Goal: Task Accomplishment & Management: Manage account settings

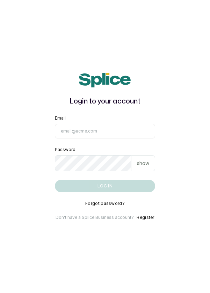
click at [123, 139] on input "Email" at bounding box center [105, 131] width 101 height 15
click at [109, 139] on input "Email" at bounding box center [105, 131] width 101 height 15
click at [91, 139] on input "Email" at bounding box center [105, 131] width 101 height 15
type input "info@dermaspaceng.com"
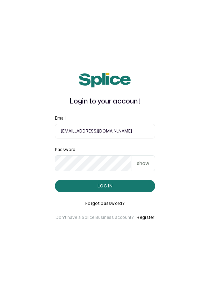
click at [55, 180] on button "Log in" at bounding box center [105, 186] width 101 height 13
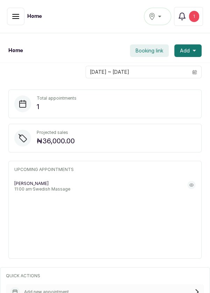
click at [11, 19] on button "button" at bounding box center [16, 17] width 18 height 18
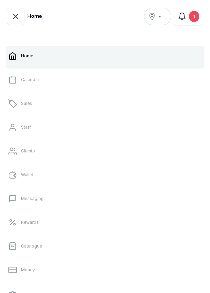
click at [73, 103] on link "Sales" at bounding box center [105, 104] width 199 height 20
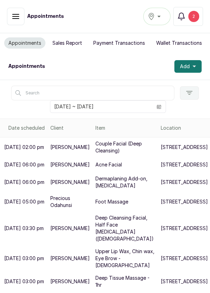
click at [187, 18] on button "Notifications 2" at bounding box center [189, 16] width 30 height 19
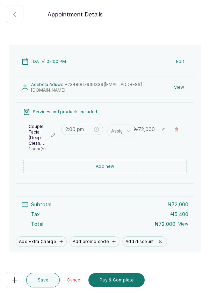
scroll to position [35, 0]
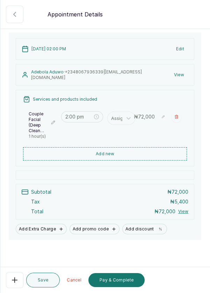
click at [183, 52] on button "Edit" at bounding box center [180, 49] width 16 height 13
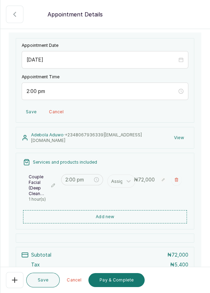
click at [158, 63] on div at bounding box center [105, 73] width 210 height 35
click at [182, 61] on div at bounding box center [105, 73] width 210 height 35
click at [183, 62] on div at bounding box center [105, 73] width 210 height 35
click at [18, 13] on icon "button" at bounding box center [15, 14] width 8 height 8
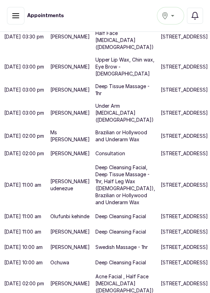
scroll to position [440, 0]
